Goal: Find specific page/section: Find specific page/section

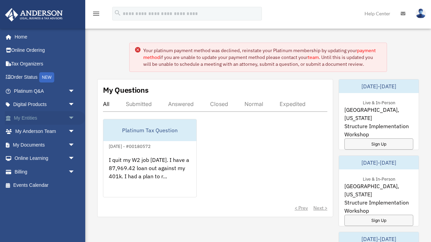
click at [70, 115] on span "arrow_drop_down" at bounding box center [75, 118] width 14 height 14
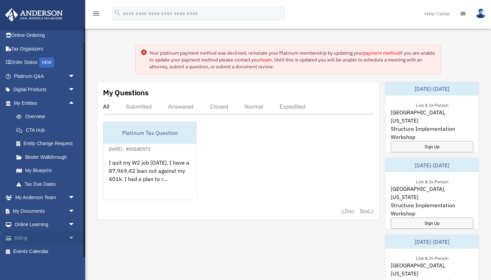
scroll to position [15, 0]
click at [68, 207] on span "arrow_drop_down" at bounding box center [75, 211] width 14 height 14
click at [48, 112] on link "Overview" at bounding box center [48, 117] width 76 height 14
click at [39, 116] on link "Overview" at bounding box center [48, 117] width 76 height 14
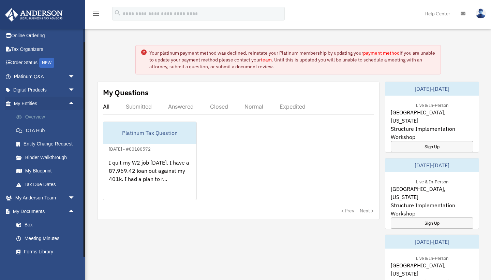
click at [39, 116] on link "Overview" at bounding box center [48, 117] width 76 height 14
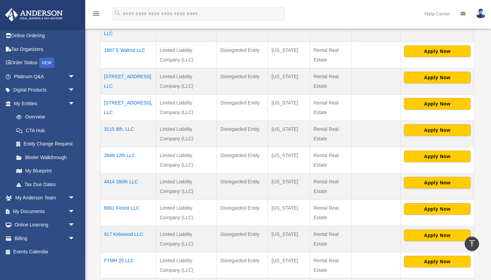
scroll to position [188, 0]
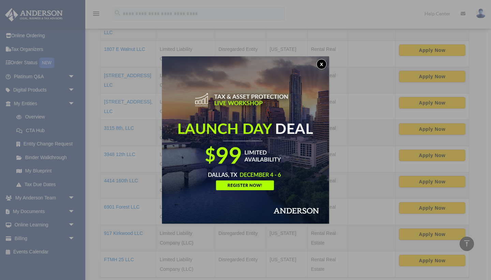
click at [320, 65] on button "x" at bounding box center [321, 64] width 10 height 10
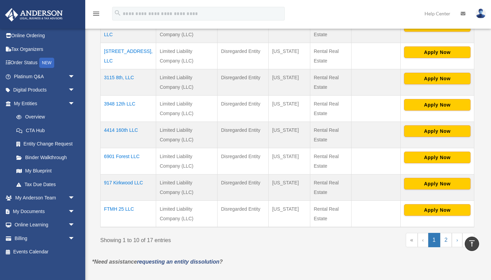
scroll to position [239, 0]
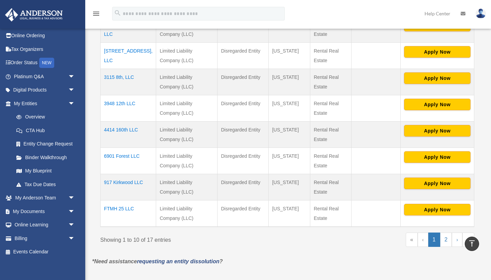
drag, startPoint x: 146, startPoint y: 199, endPoint x: 103, endPoint y: 198, distance: 42.3
click at [103, 200] on td "FTMH 25 LLC" at bounding box center [129, 213] width 56 height 27
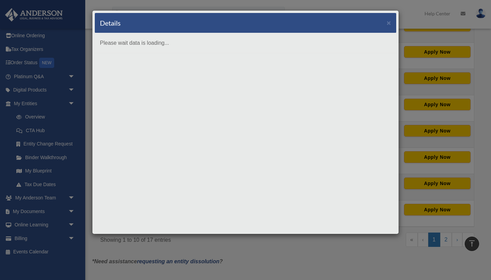
copy td "FTMH 25 LLC"
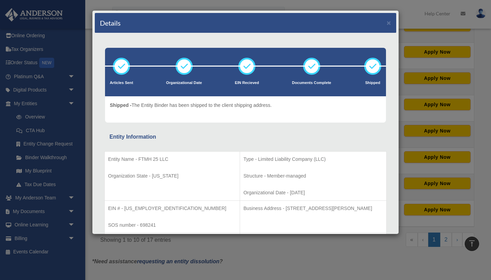
scroll to position [0, 0]
click at [390, 23] on button "×" at bounding box center [389, 22] width 4 height 7
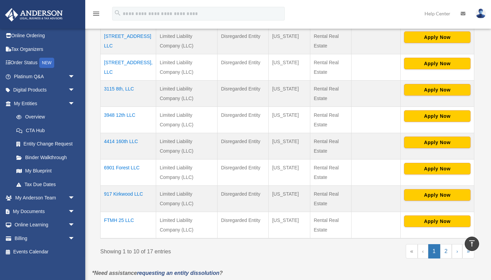
scroll to position [235, 0]
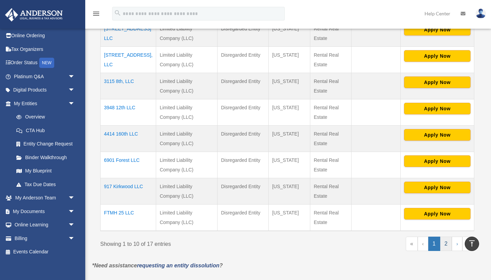
click at [444, 236] on link "2" at bounding box center [446, 243] width 12 height 14
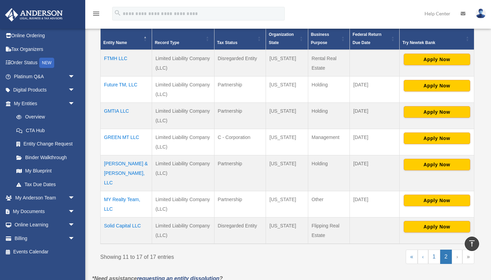
scroll to position [144, 0]
